Goal: Transaction & Acquisition: Obtain resource

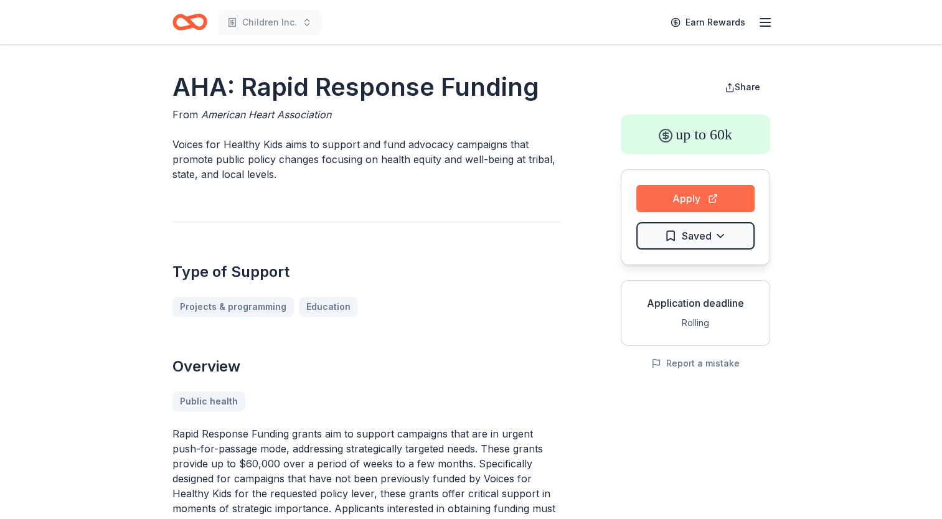
click at [693, 194] on button "Apply" at bounding box center [696, 198] width 118 height 27
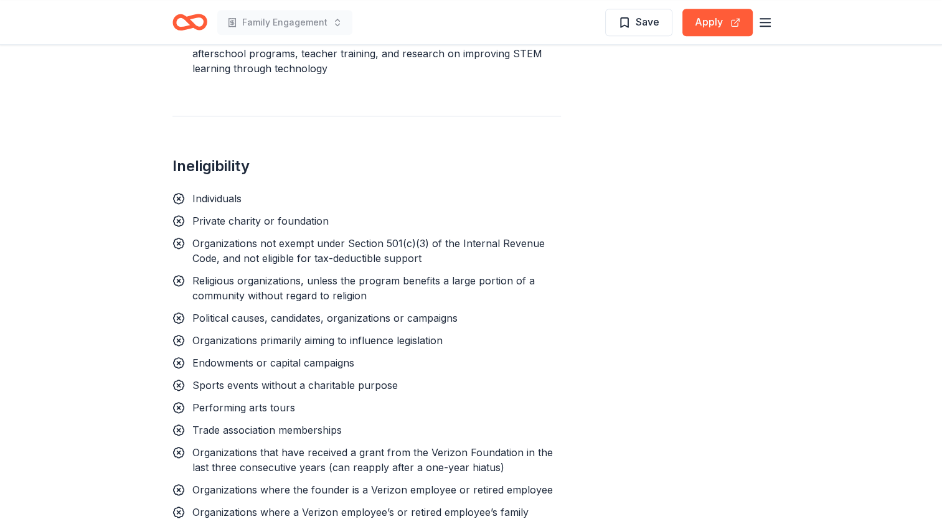
scroll to position [1362, 0]
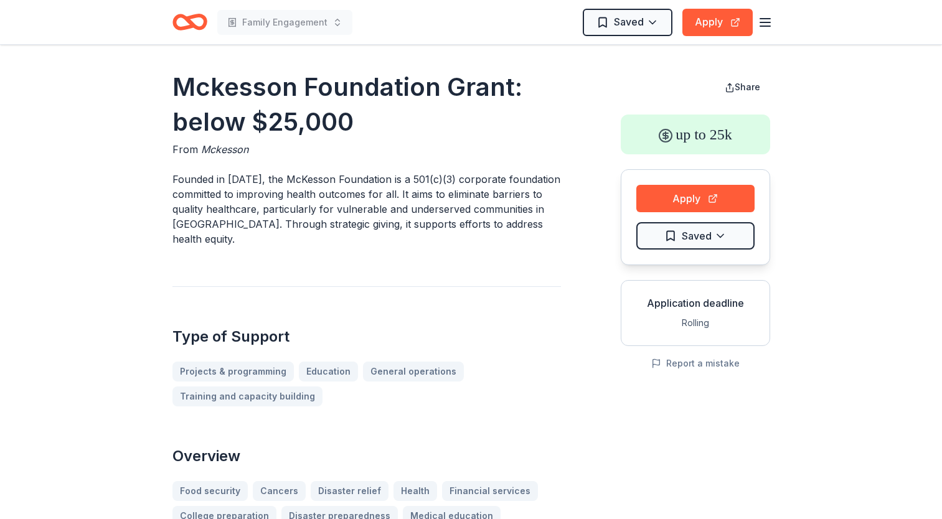
scroll to position [1649, 0]
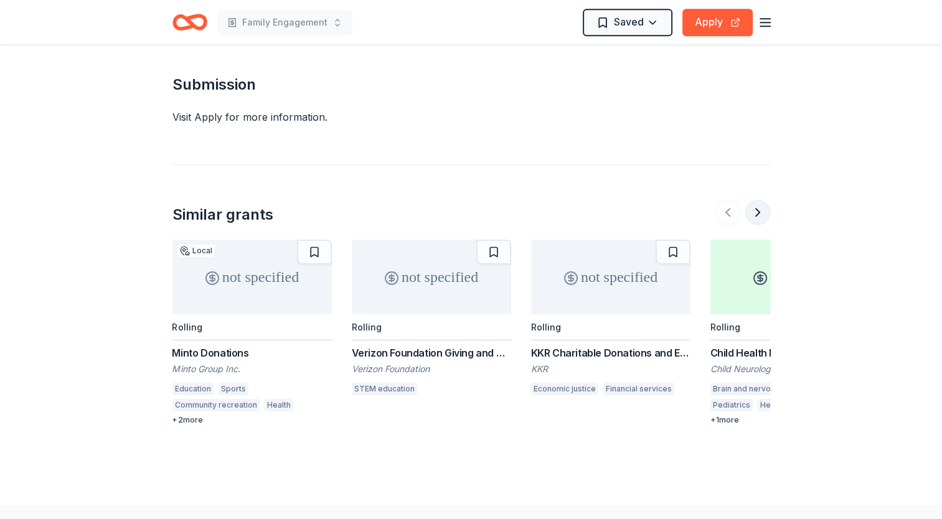
click at [760, 200] on button at bounding box center [758, 212] width 25 height 25
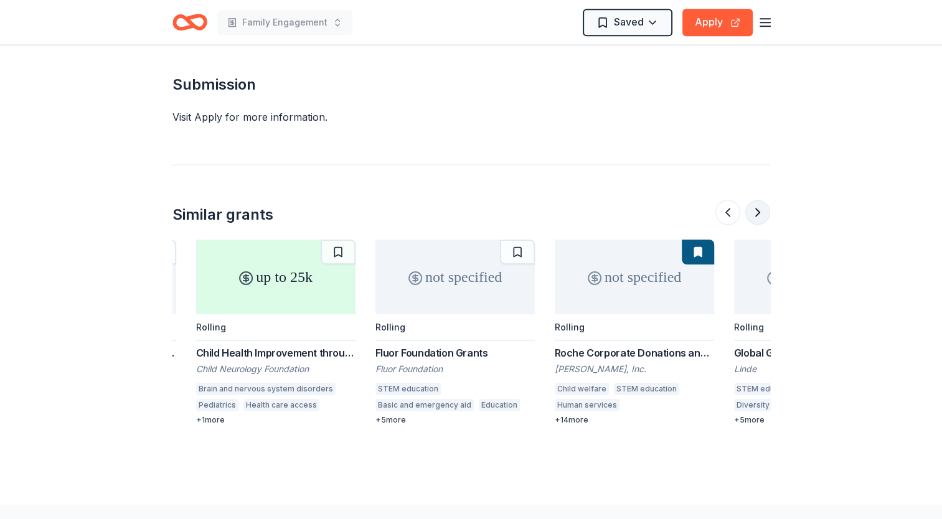
scroll to position [0, 538]
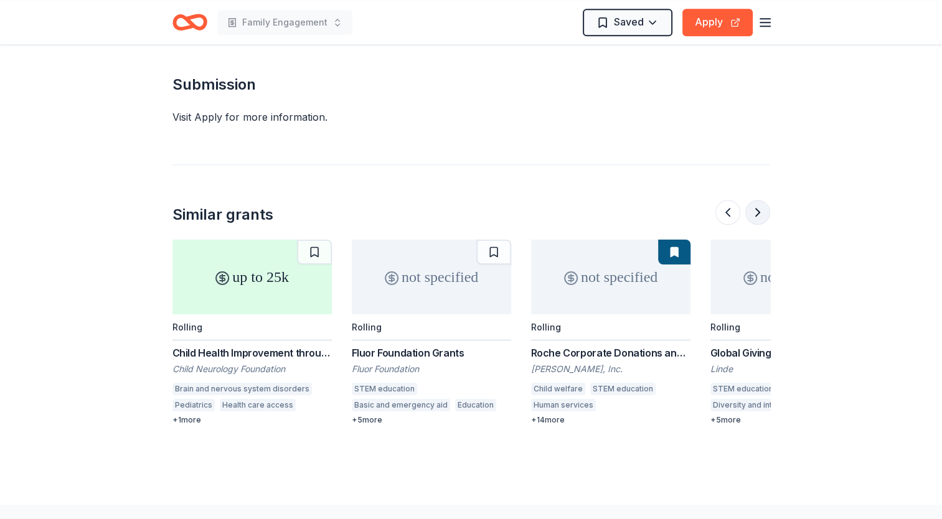
click at [755, 200] on button at bounding box center [758, 212] width 25 height 25
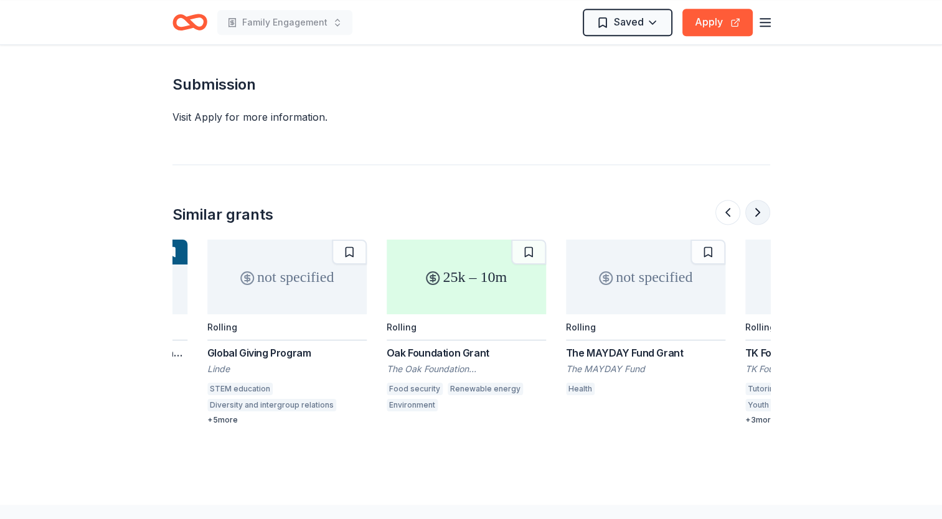
scroll to position [0, 1076]
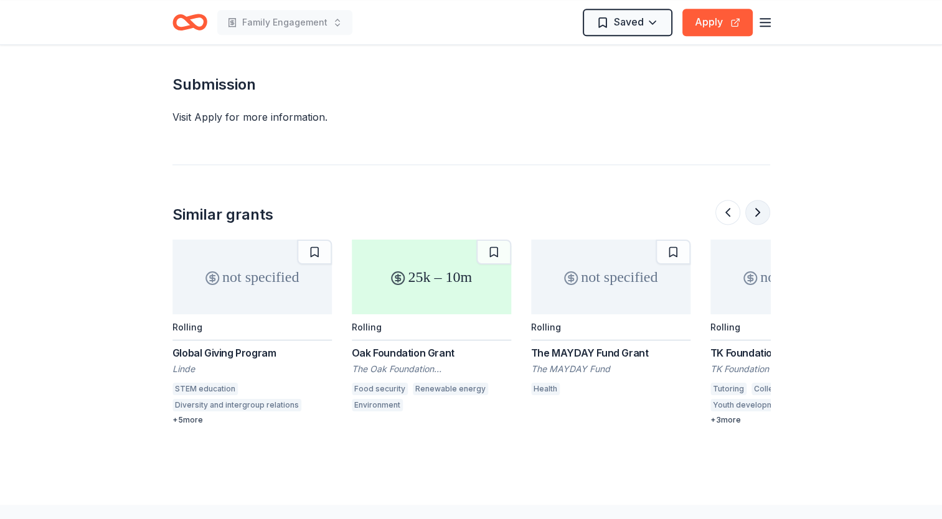
click at [755, 200] on button at bounding box center [758, 212] width 25 height 25
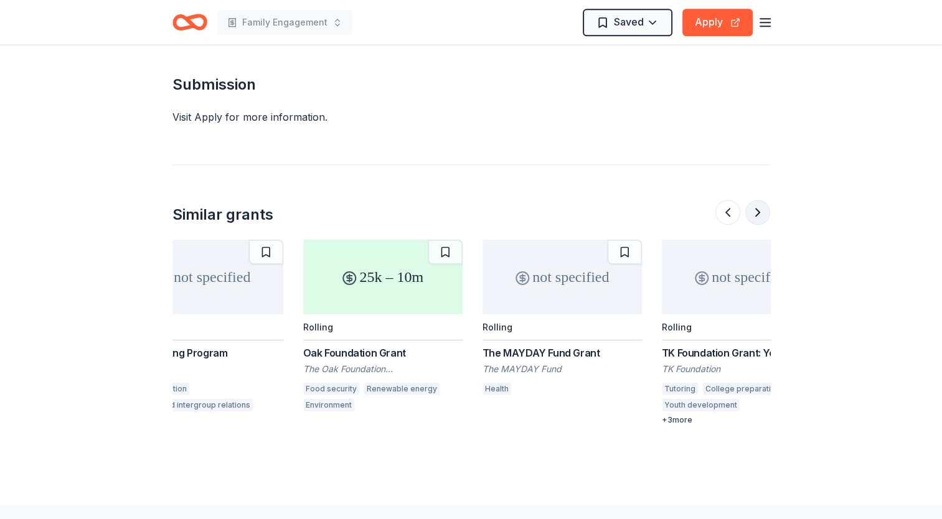
scroll to position [0, 1176]
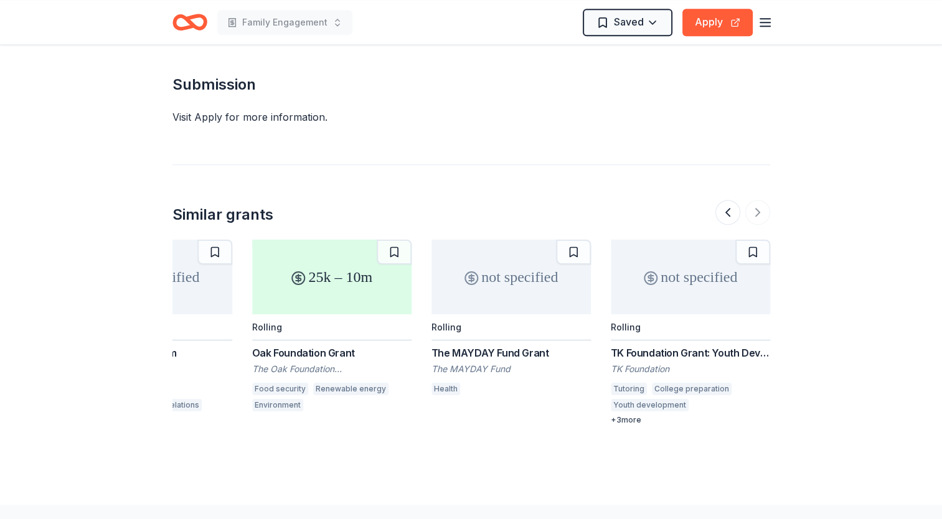
click at [755, 200] on div at bounding box center [743, 212] width 55 height 25
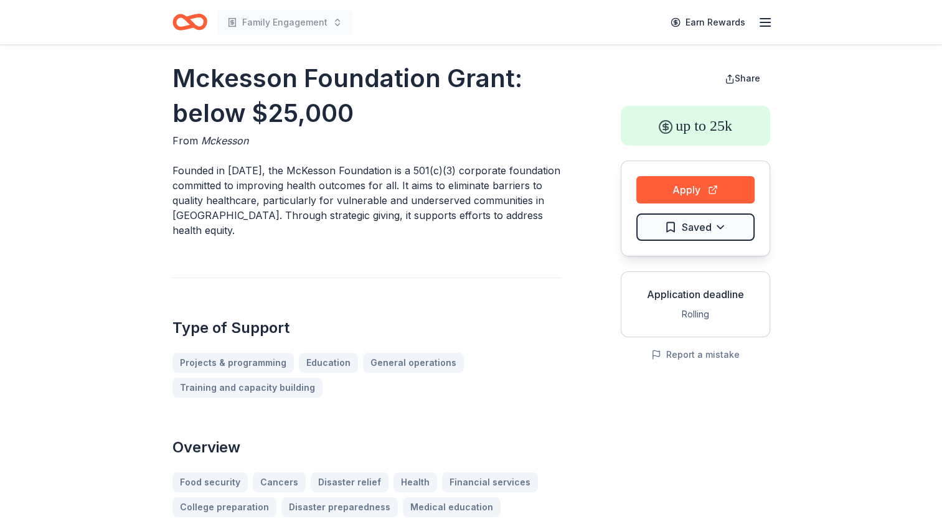
scroll to position [0, 0]
